Goal: Find specific page/section: Find specific page/section

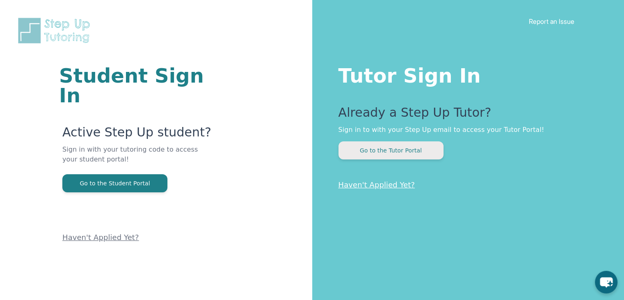
click at [437, 150] on button "Go to the Tutor Portal" at bounding box center [391, 150] width 105 height 18
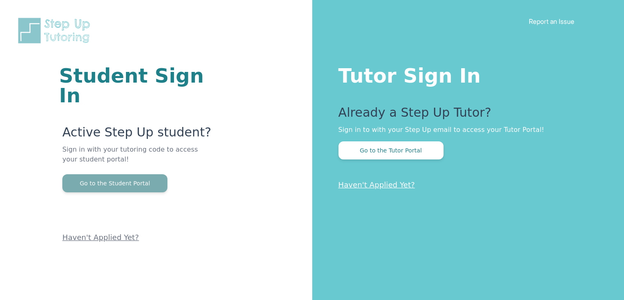
click at [133, 174] on button "Go to the Student Portal" at bounding box center [114, 183] width 105 height 18
